Goal: Understand process/instructions: Learn how to perform a task or action

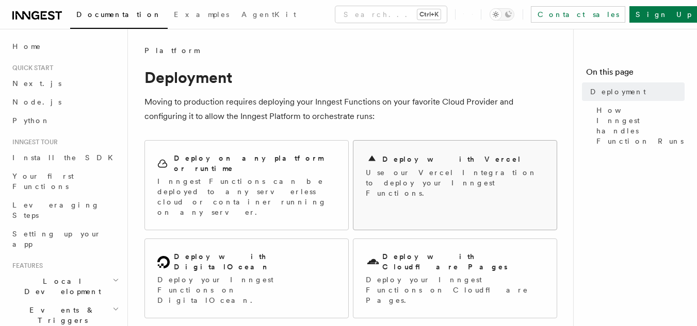
click at [413, 198] on div "Deploy with Vercel Use our Vercel Integration to deploy your Inngest Functions." at bounding box center [454, 176] width 203 height 70
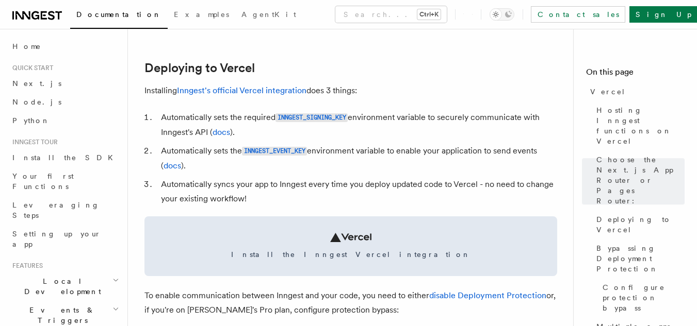
scroll to position [457, 0]
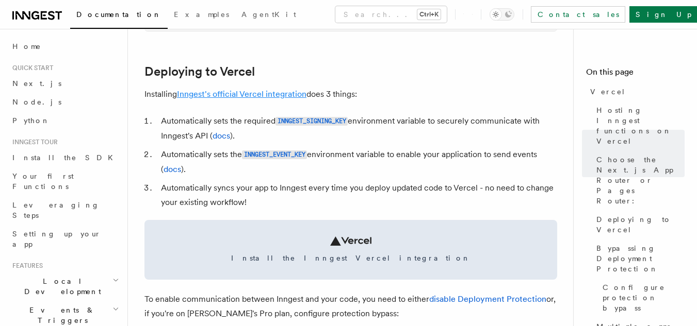
click at [294, 92] on link "Inngest's official Vercel integration" at bounding box center [241, 94] width 129 height 10
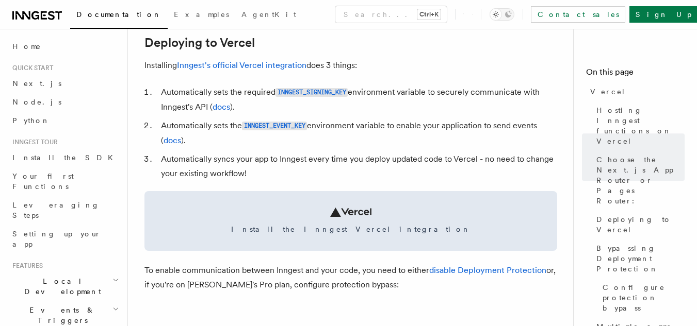
scroll to position [493, 0]
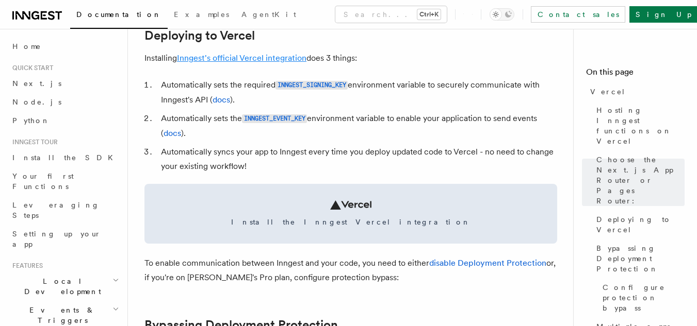
click at [257, 58] on link "Inngest's official Vercel integration" at bounding box center [241, 58] width 129 height 10
